Goal: Transaction & Acquisition: Book appointment/travel/reservation

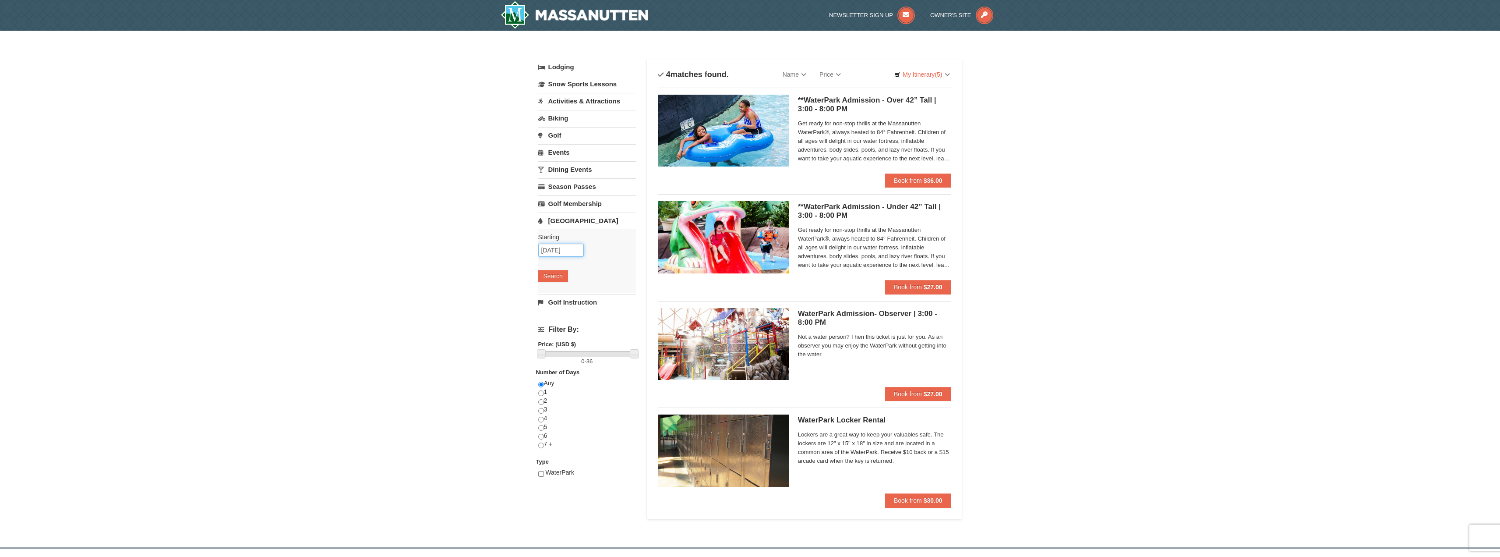
click at [558, 251] on input "[DATE]" at bounding box center [561, 250] width 46 height 13
click at [550, 325] on link "12" at bounding box center [548, 326] width 15 height 12
type input "[DATE]"
click at [557, 279] on button "Search" at bounding box center [553, 276] width 30 height 12
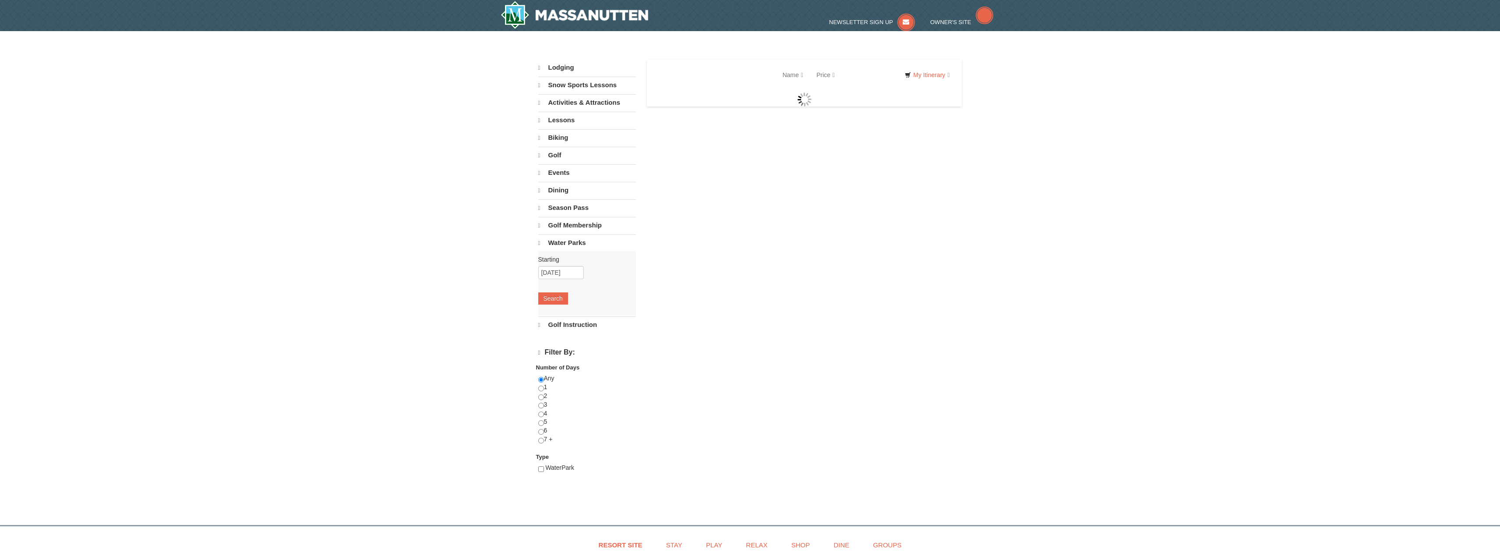
select select "10"
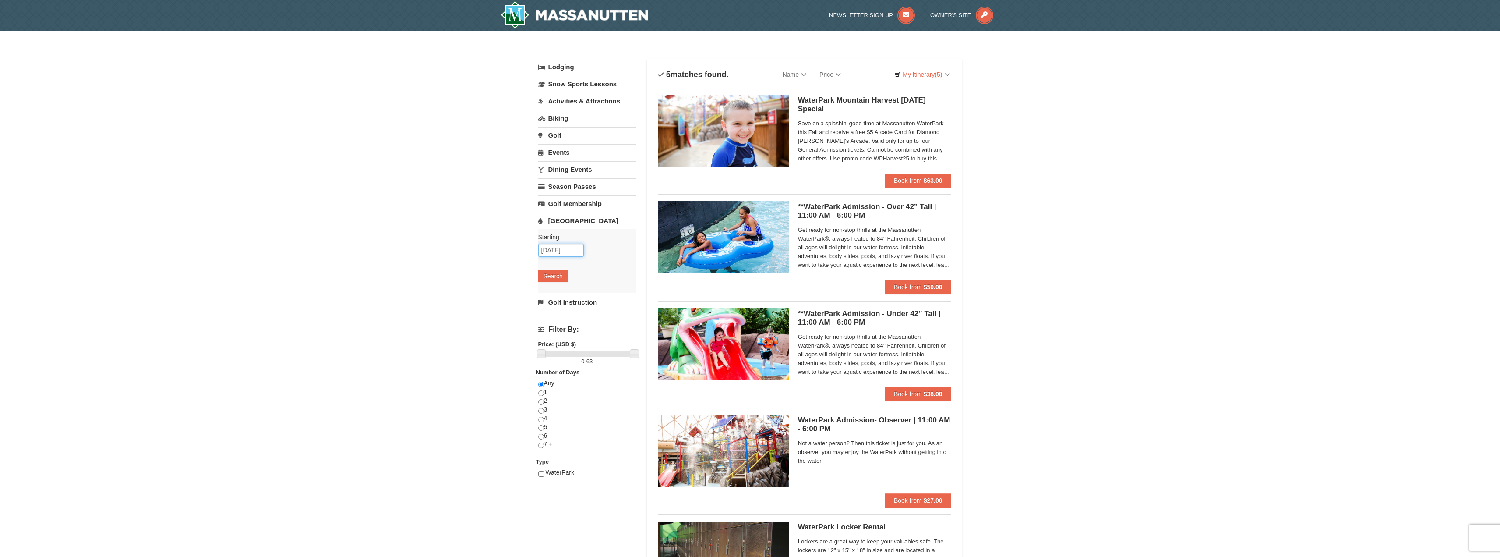
click at [558, 251] on input "[DATE]" at bounding box center [561, 250] width 46 height 13
